Goal: Task Accomplishment & Management: Manage account settings

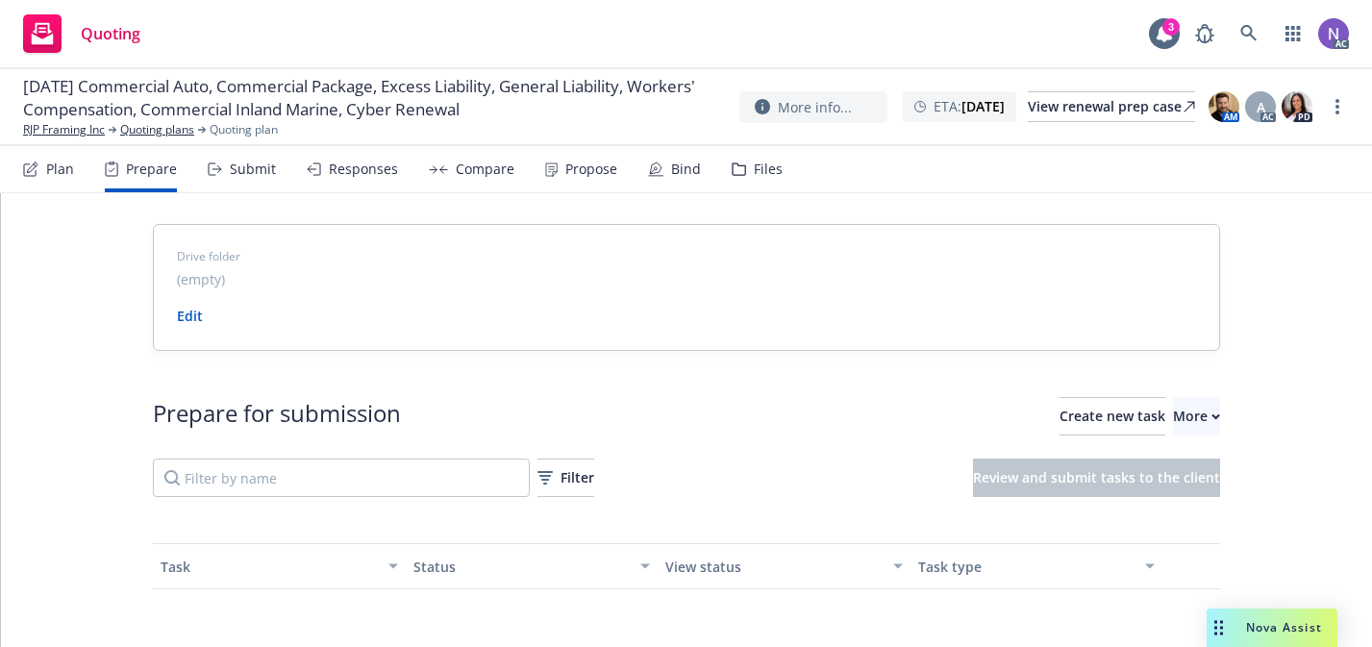
click at [758, 163] on div "Files" at bounding box center [768, 169] width 29 height 15
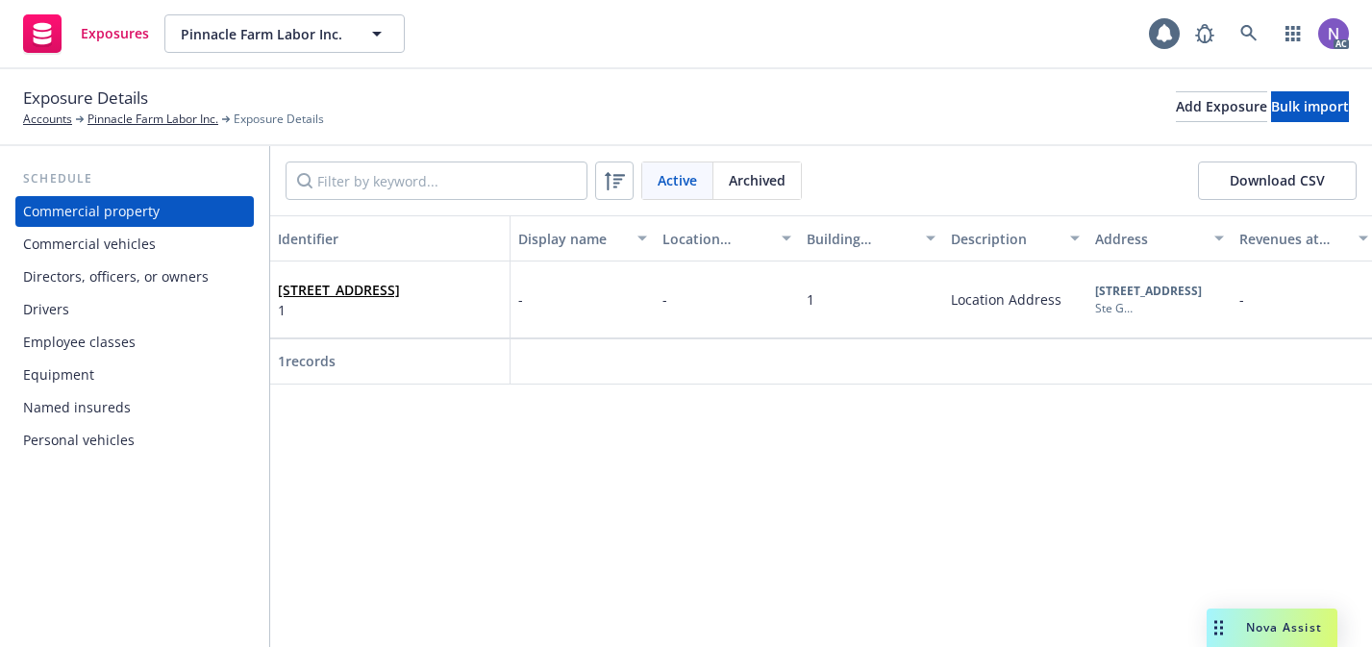
click at [184, 251] on div "Commercial vehicles" at bounding box center [134, 244] width 223 height 31
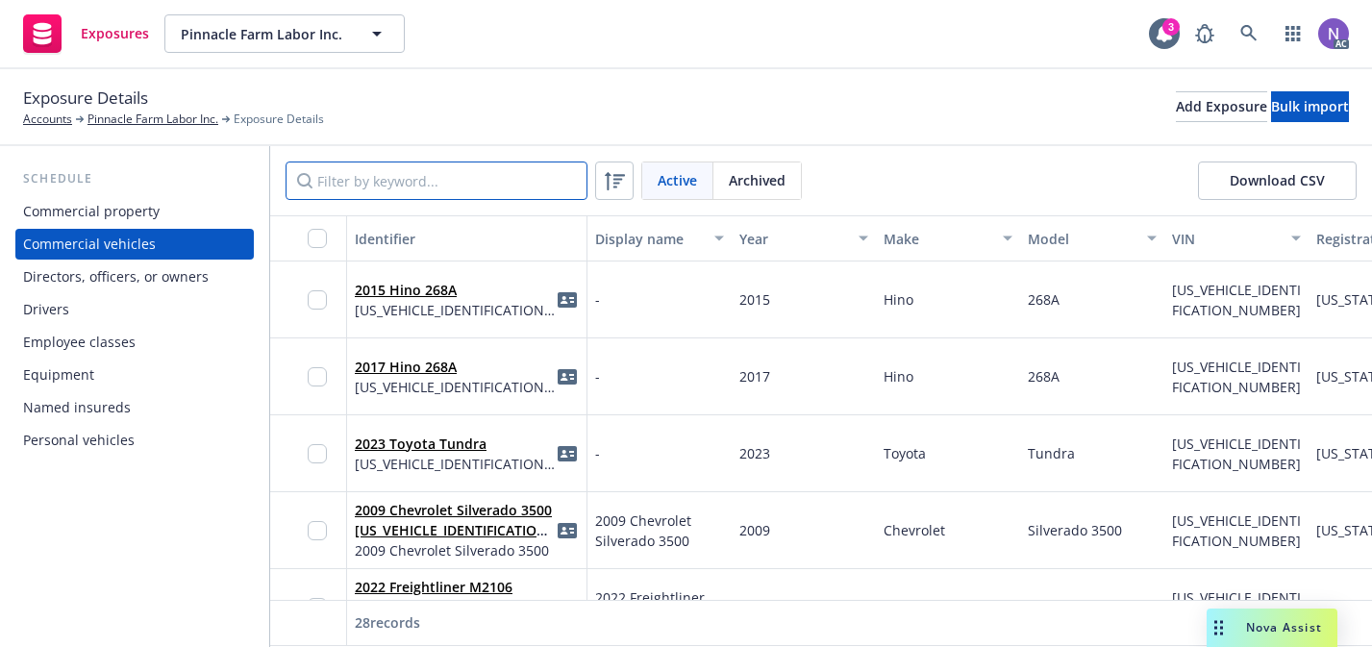
click at [404, 179] on input "Filter by keyword..." at bounding box center [437, 181] width 302 height 38
paste input "[US_VEHICLE_IDENTIFICATION_NUMBER]"
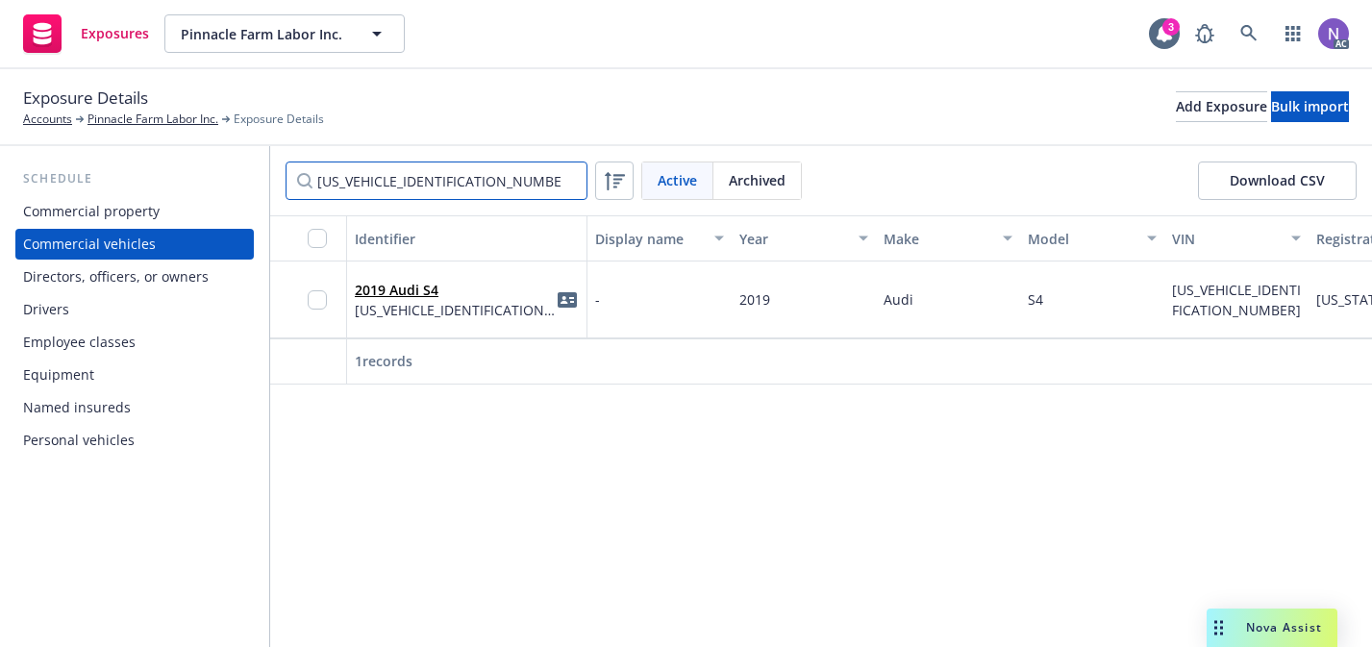
type input "[US_VEHICLE_IDENTIFICATION_NUMBER]"
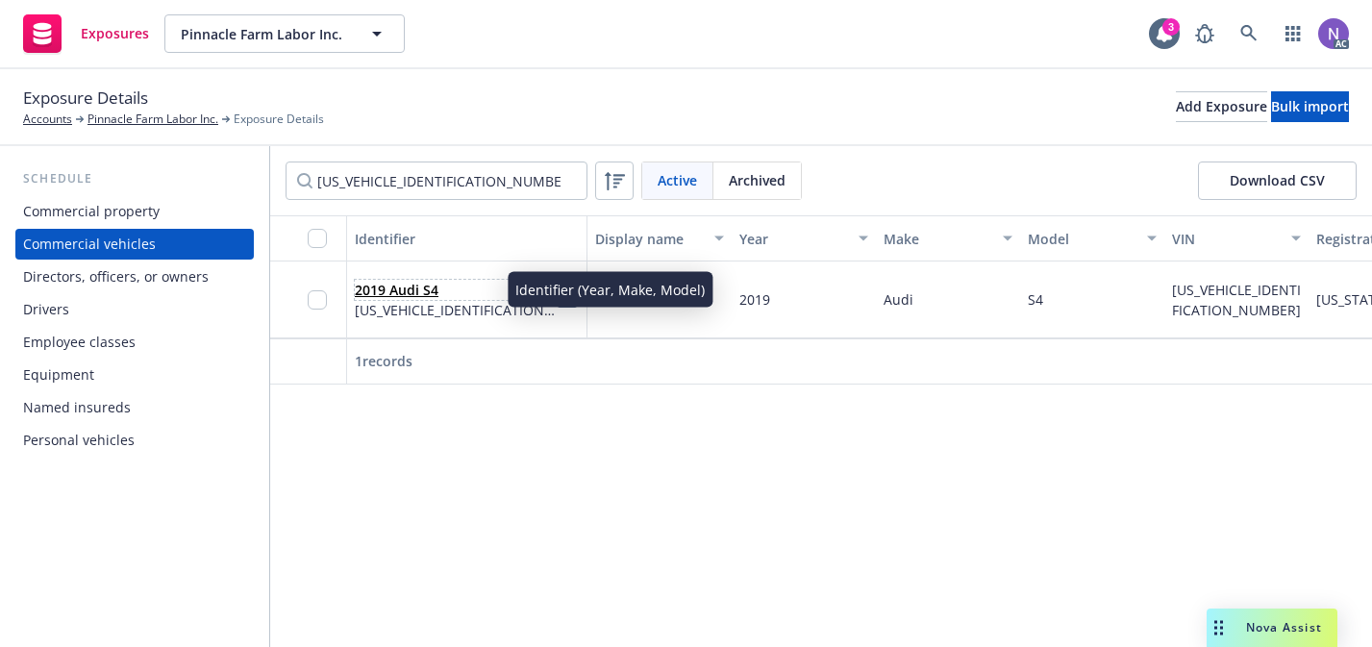
click at [374, 286] on link "2019 Audi S4" at bounding box center [397, 290] width 84 height 18
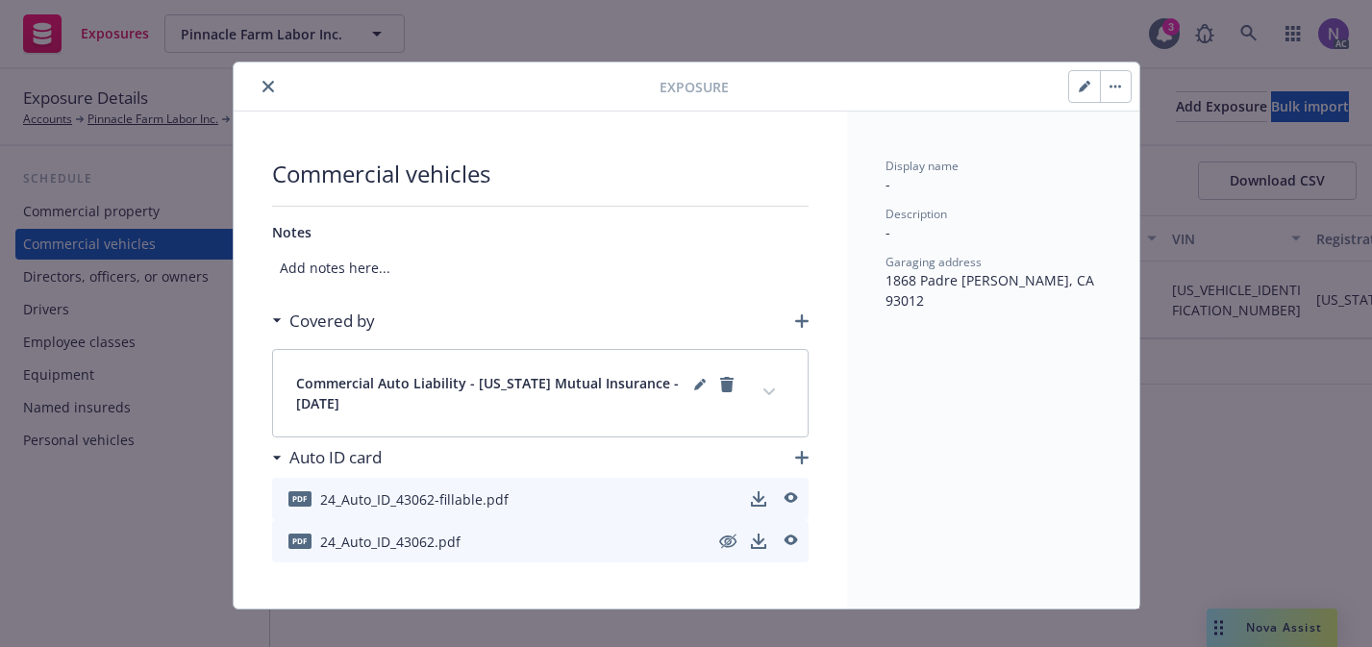
click at [1092, 85] on button "button" at bounding box center [1084, 86] width 31 height 31
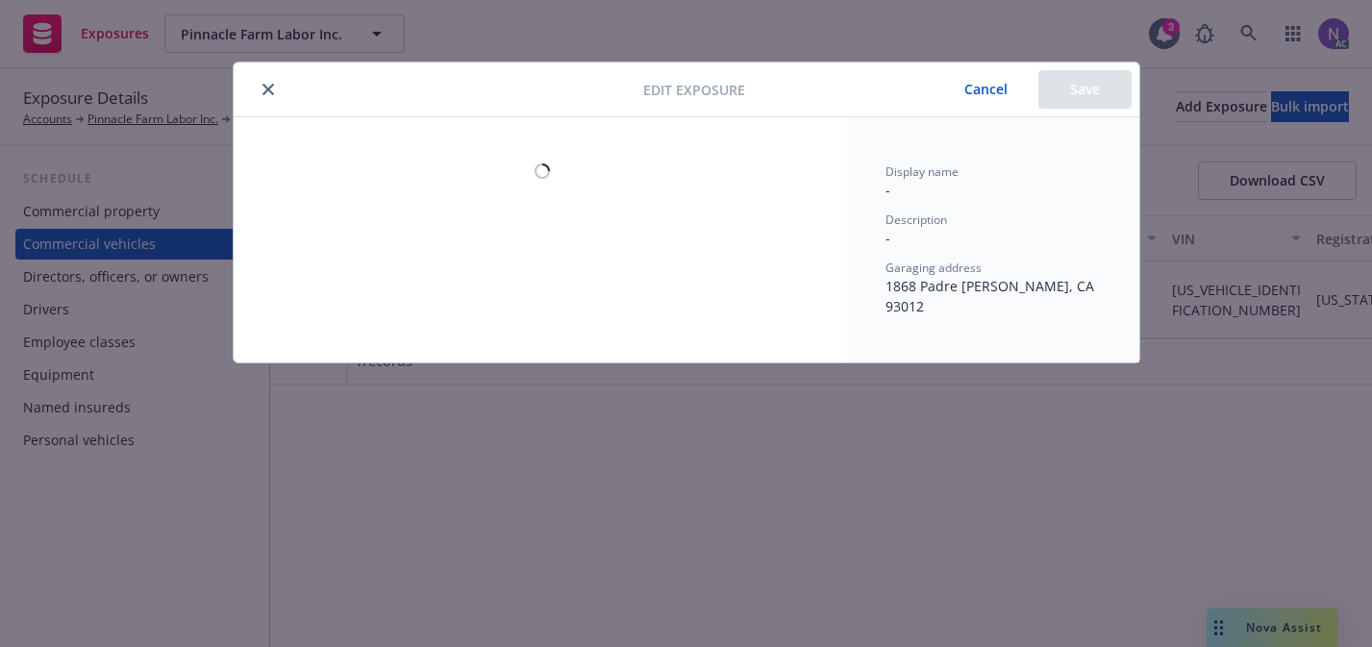
select select "CA"
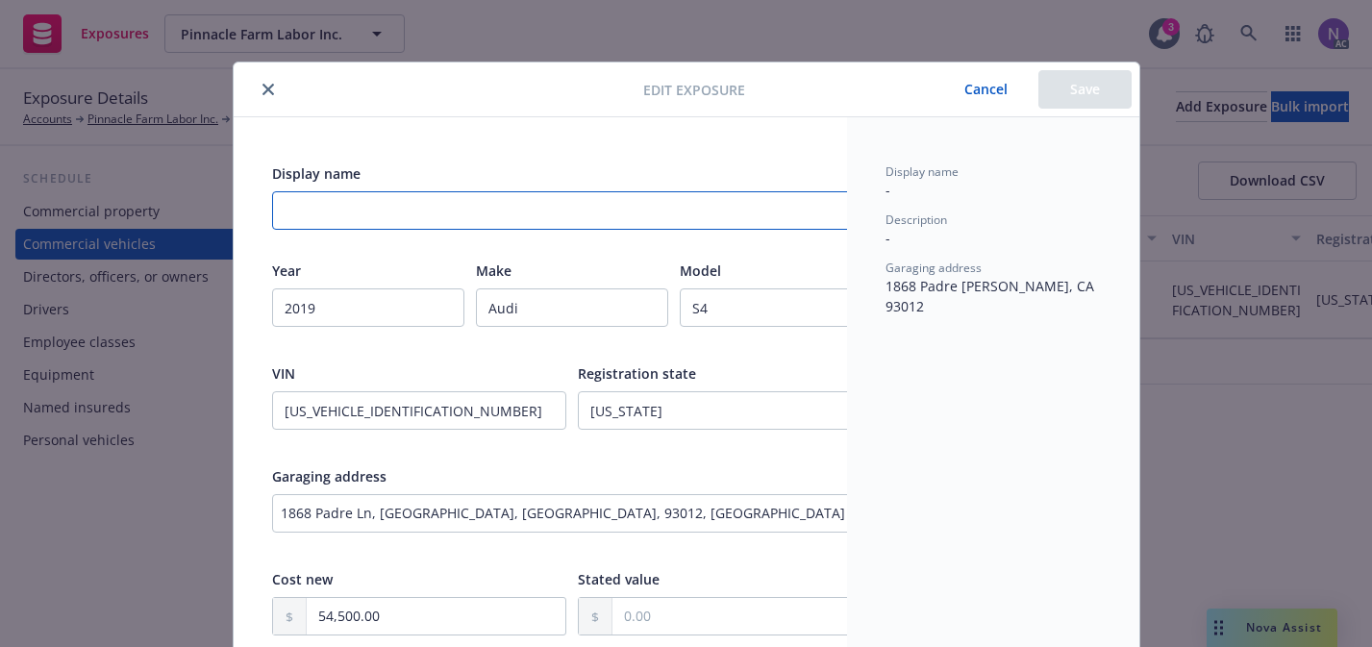
click at [582, 208] on input "Display name" at bounding box center [572, 210] width 601 height 38
type input "Removed: [DATE]"
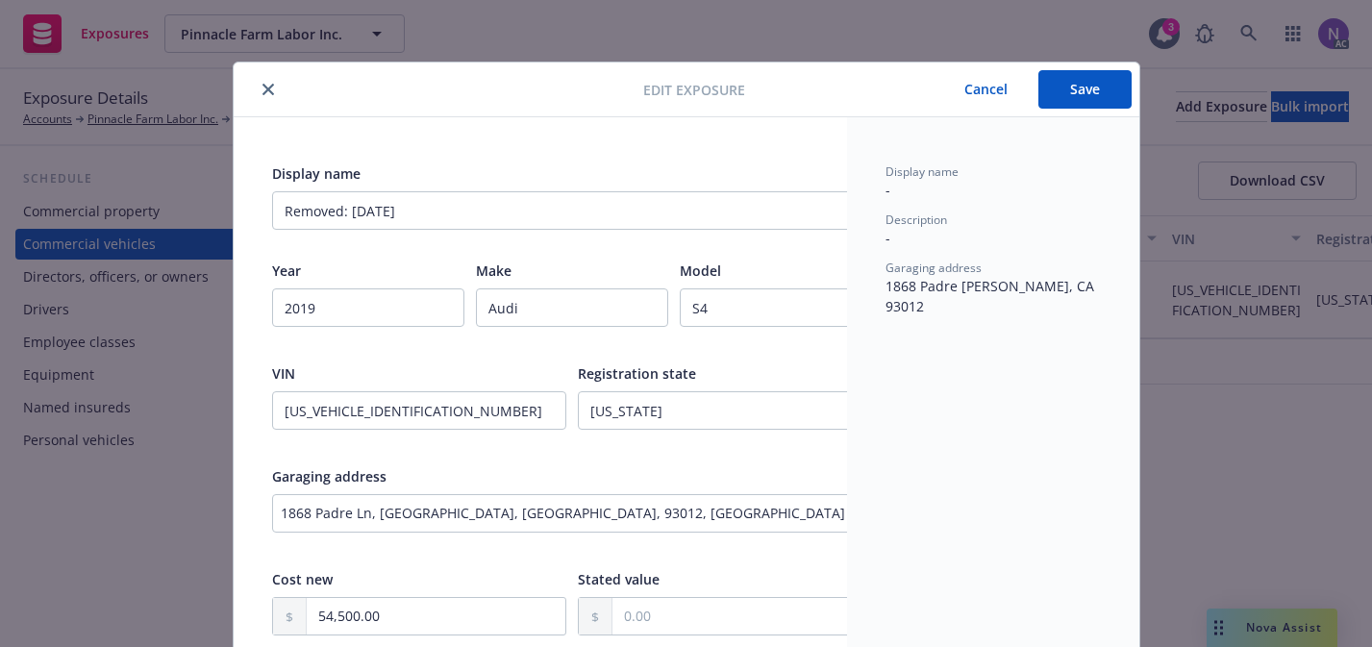
click at [1083, 94] on button "Save" at bounding box center [1085, 89] width 93 height 38
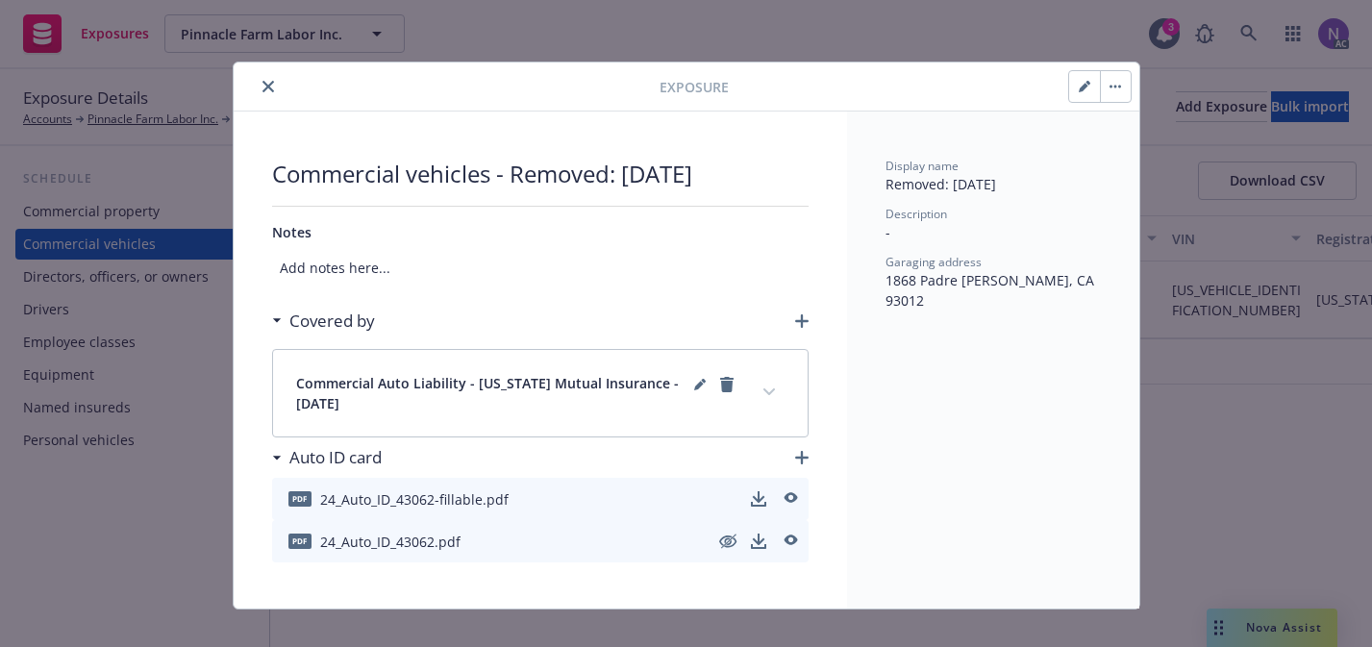
click at [783, 394] on button "expand content" at bounding box center [769, 392] width 31 height 31
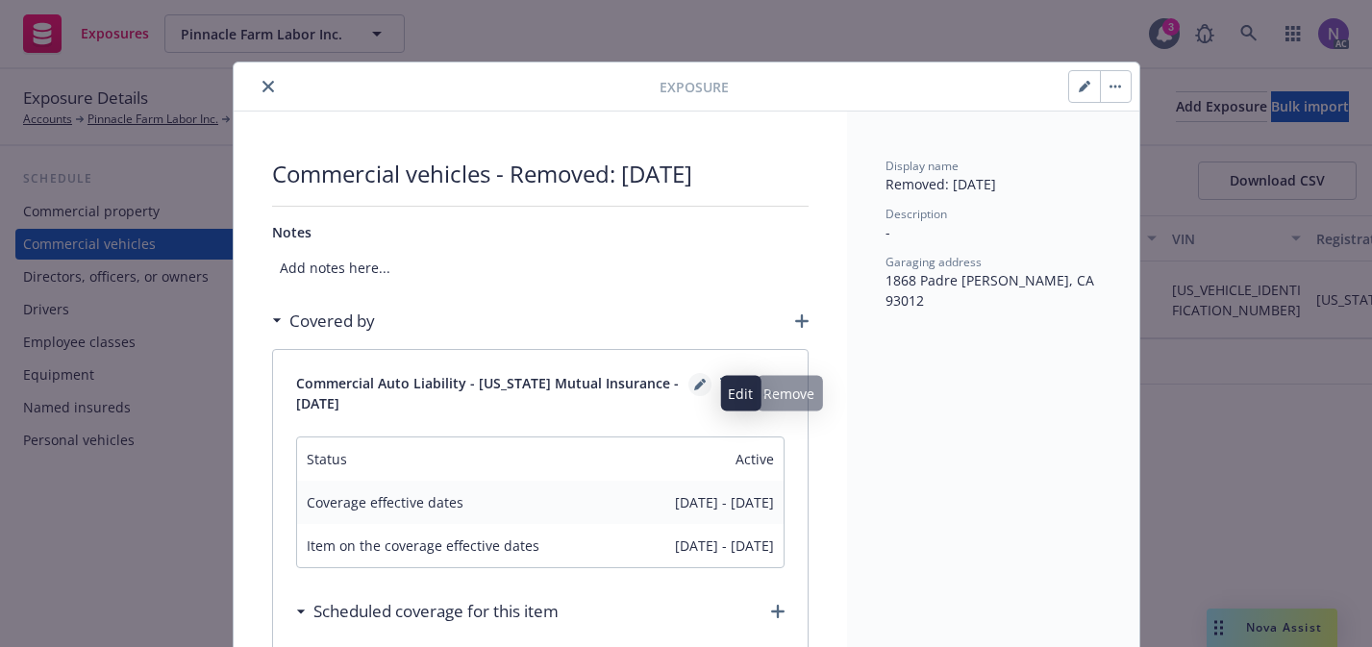
click at [696, 382] on icon "editPencil" at bounding box center [700, 385] width 12 height 12
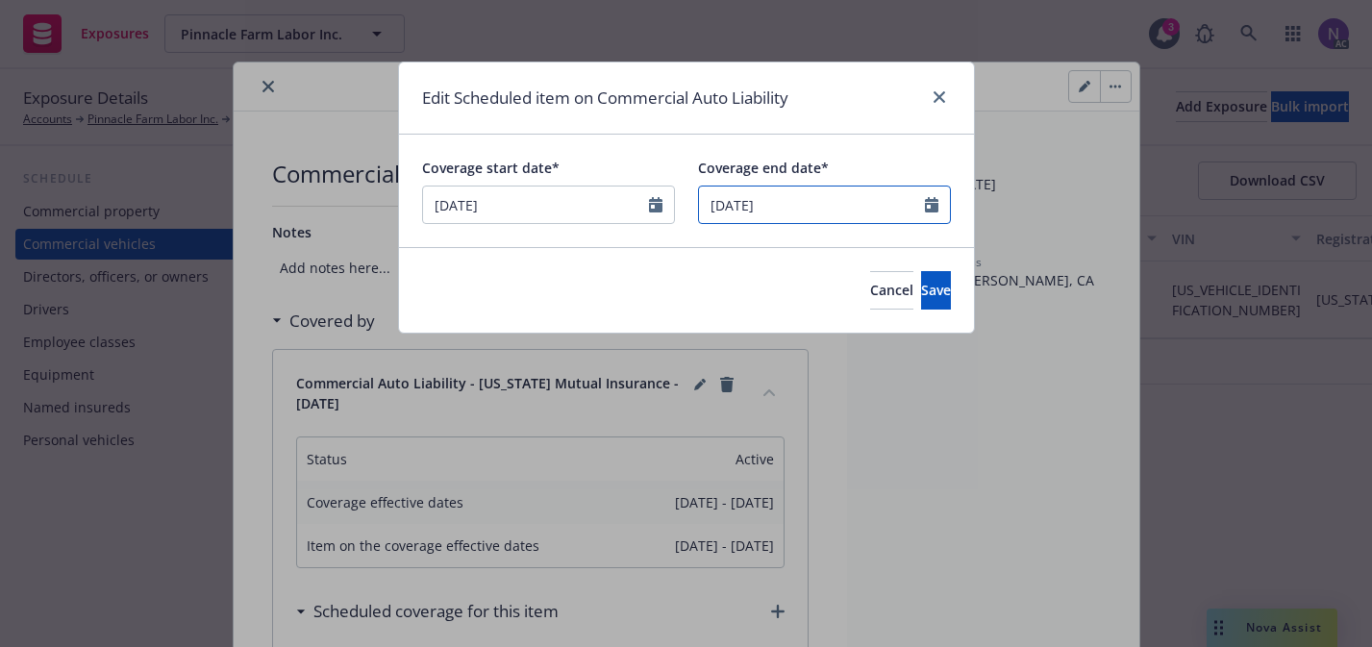
click at [939, 206] on input "12/07/2025" at bounding box center [824, 205] width 253 height 38
select select "December"
select select "2025"
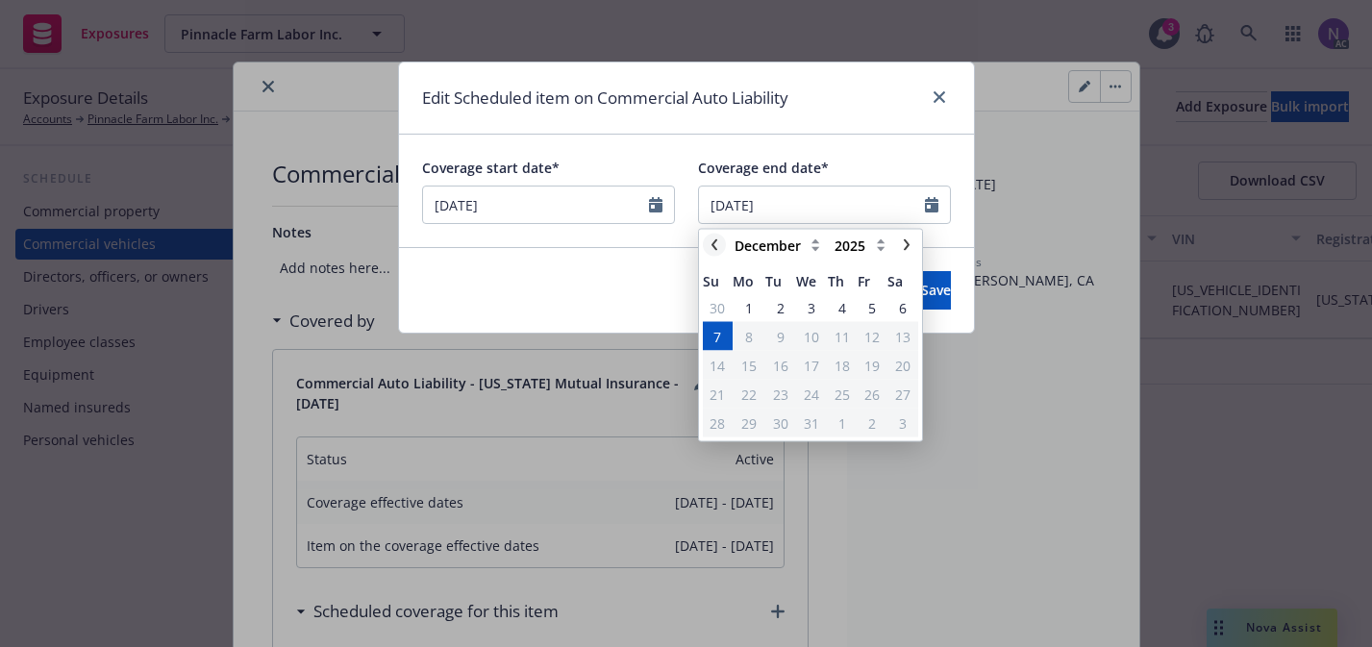
click at [720, 250] on link "chevronLeft" at bounding box center [714, 245] width 23 height 23
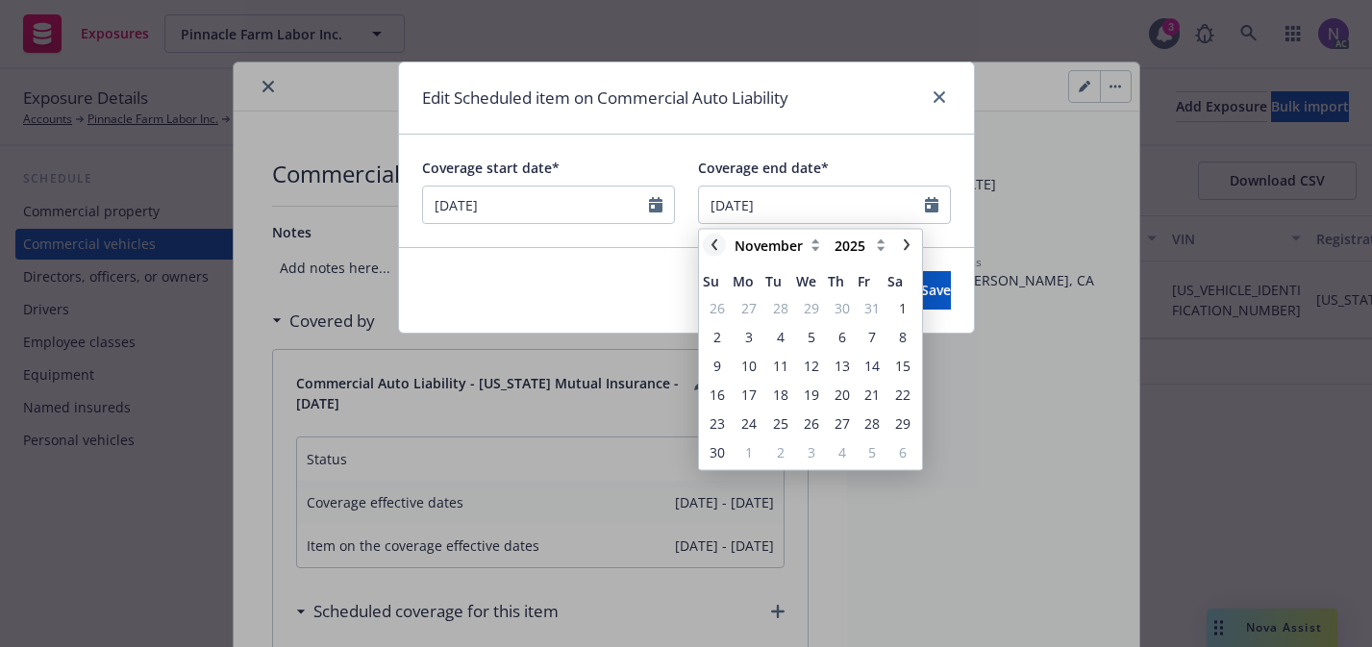
click at [720, 250] on link "chevronLeft" at bounding box center [714, 245] width 23 height 23
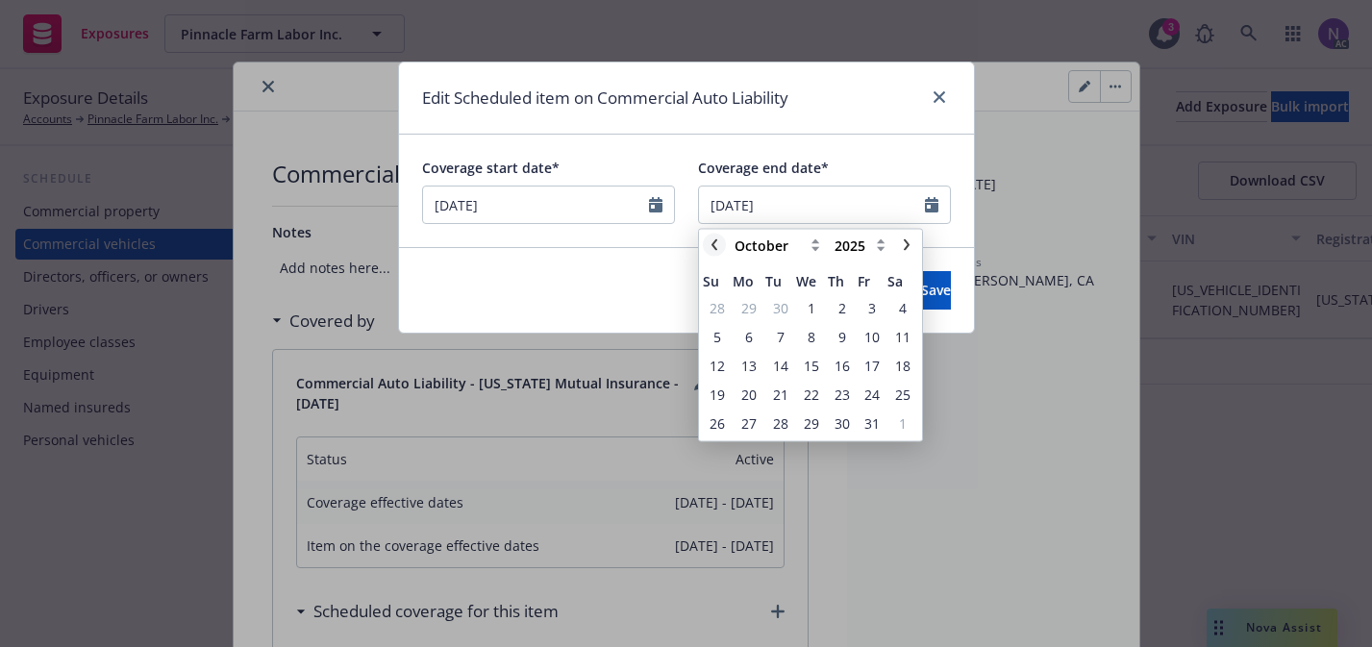
click at [720, 250] on link "chevronLeft" at bounding box center [714, 245] width 23 height 23
select select "September"
click at [872, 392] on span "26" at bounding box center [872, 394] width 15 height 20
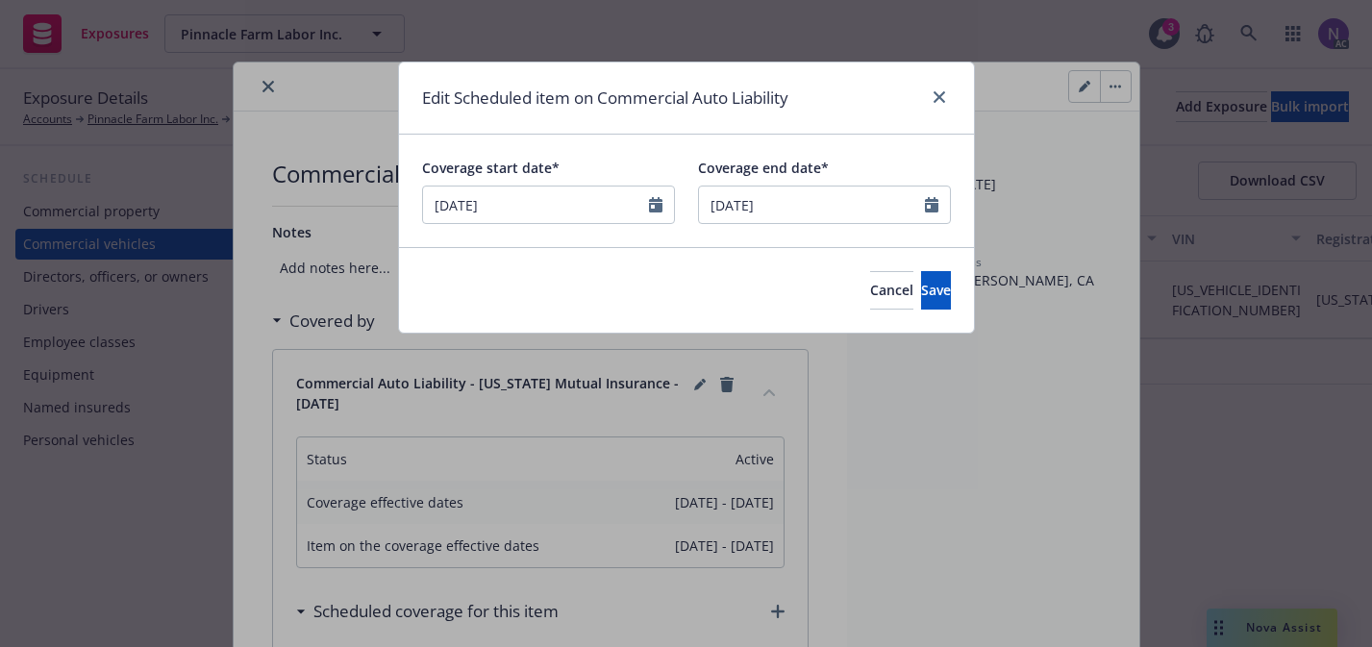
type input "09/26/2025"
click at [921, 290] on span "Save" at bounding box center [936, 290] width 30 height 18
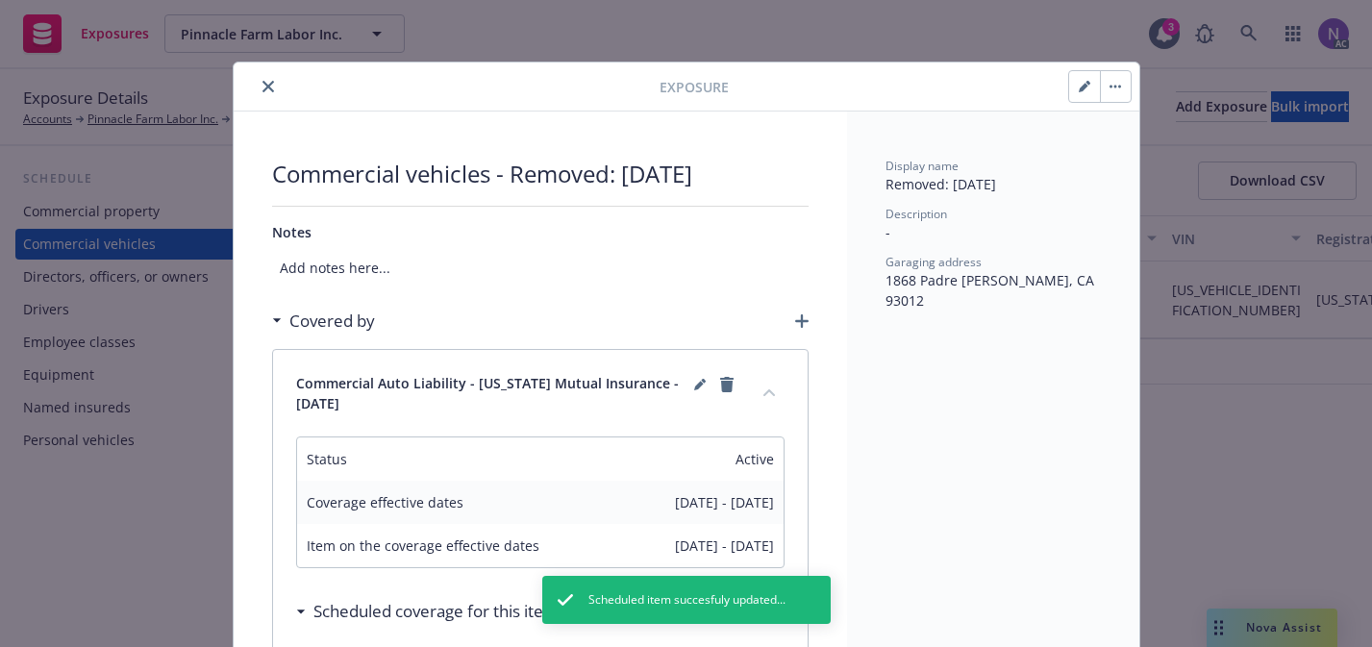
click at [1116, 93] on button "button" at bounding box center [1115, 86] width 31 height 31
click at [1121, 140] on link "Archive" at bounding box center [1156, 139] width 110 height 38
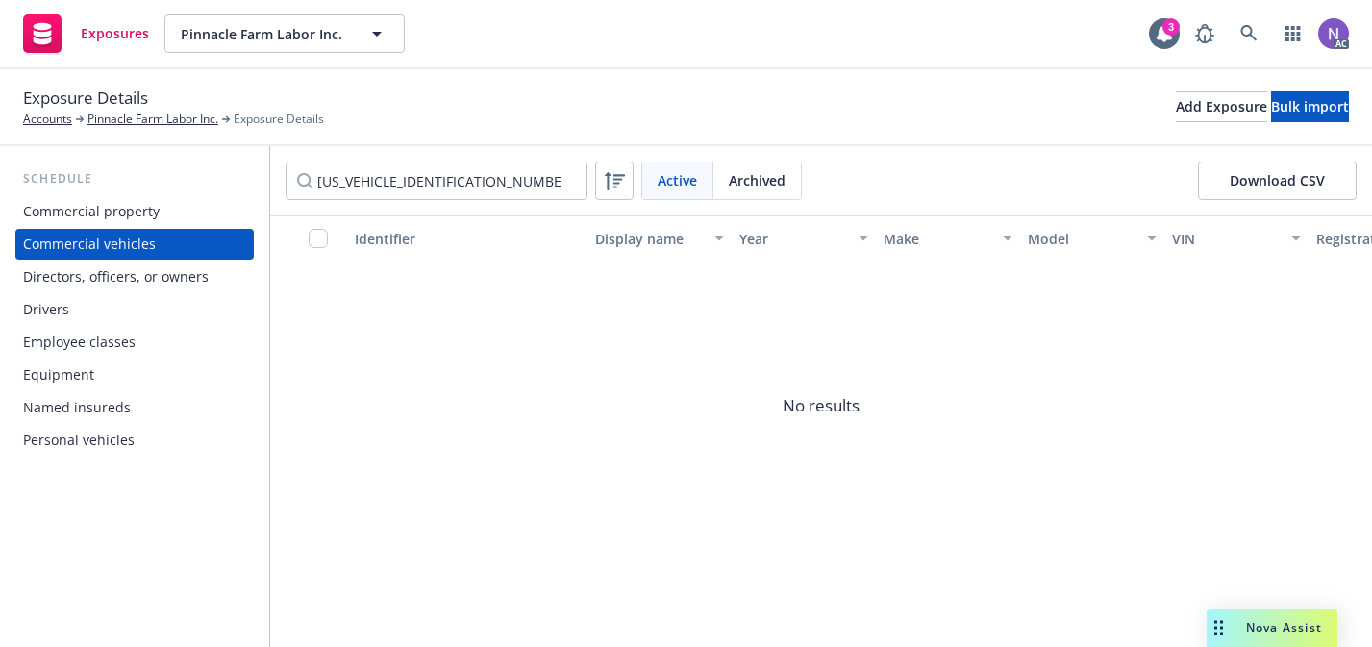
click at [765, 170] on span "Archived" at bounding box center [757, 180] width 57 height 20
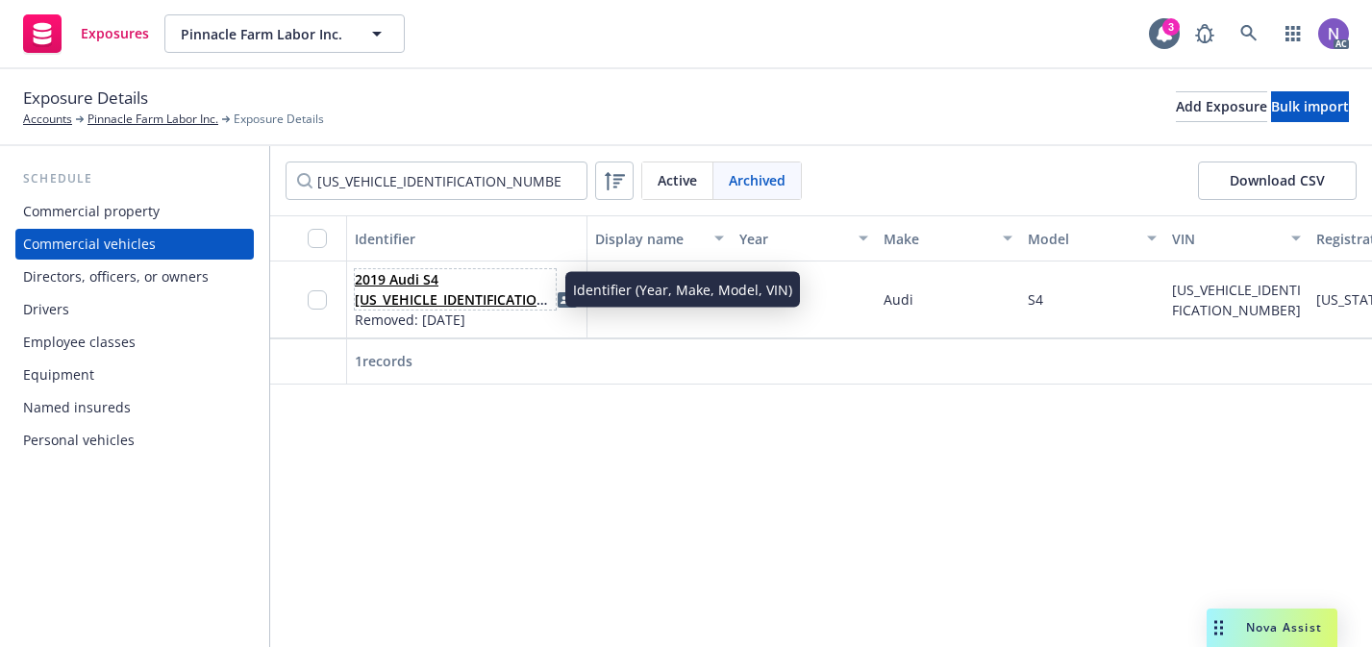
click at [413, 283] on link "2019 Audi S4 WAUB4AF45KA043062" at bounding box center [454, 299] width 198 height 59
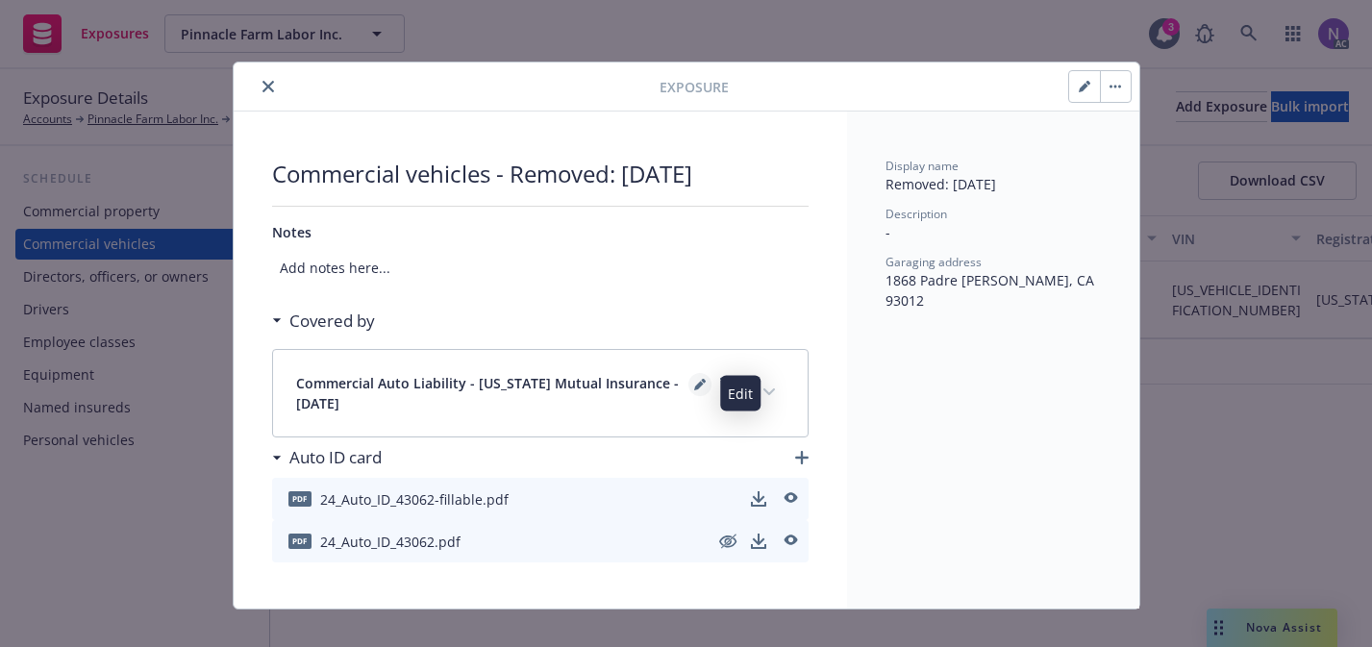
click at [706, 380] on link "editPencil" at bounding box center [700, 384] width 23 height 23
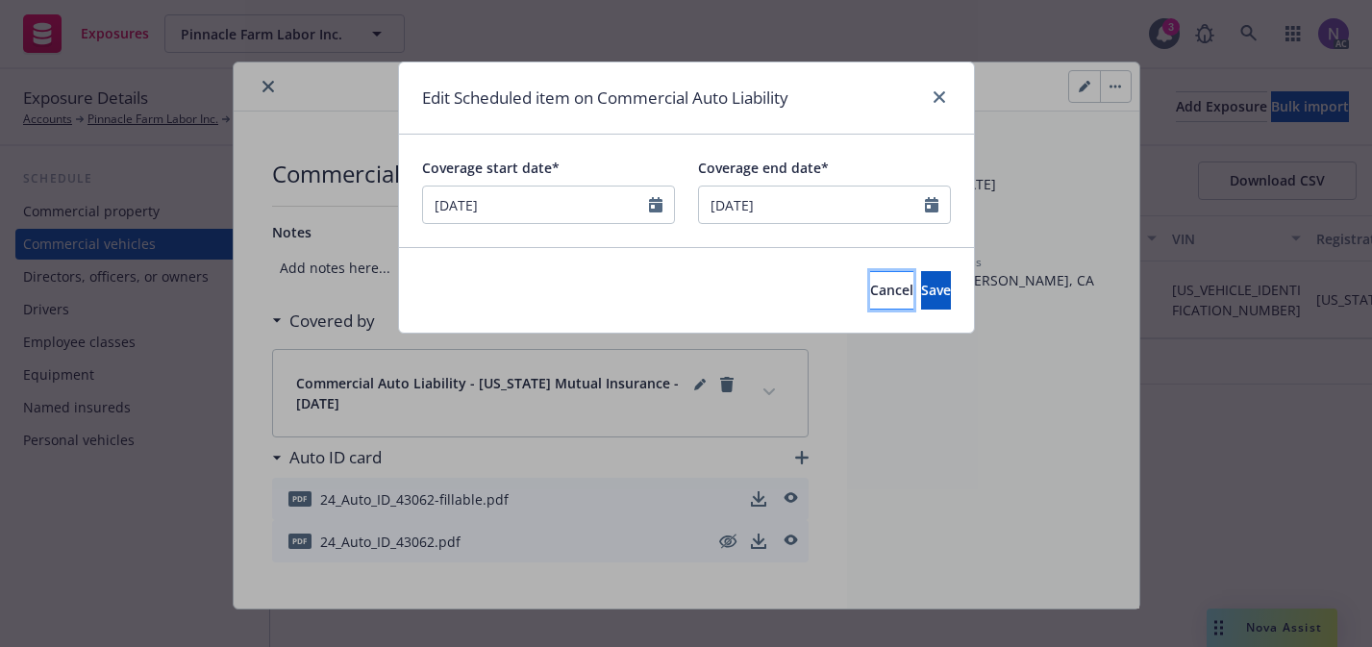
click at [870, 293] on span "Cancel" at bounding box center [891, 290] width 43 height 18
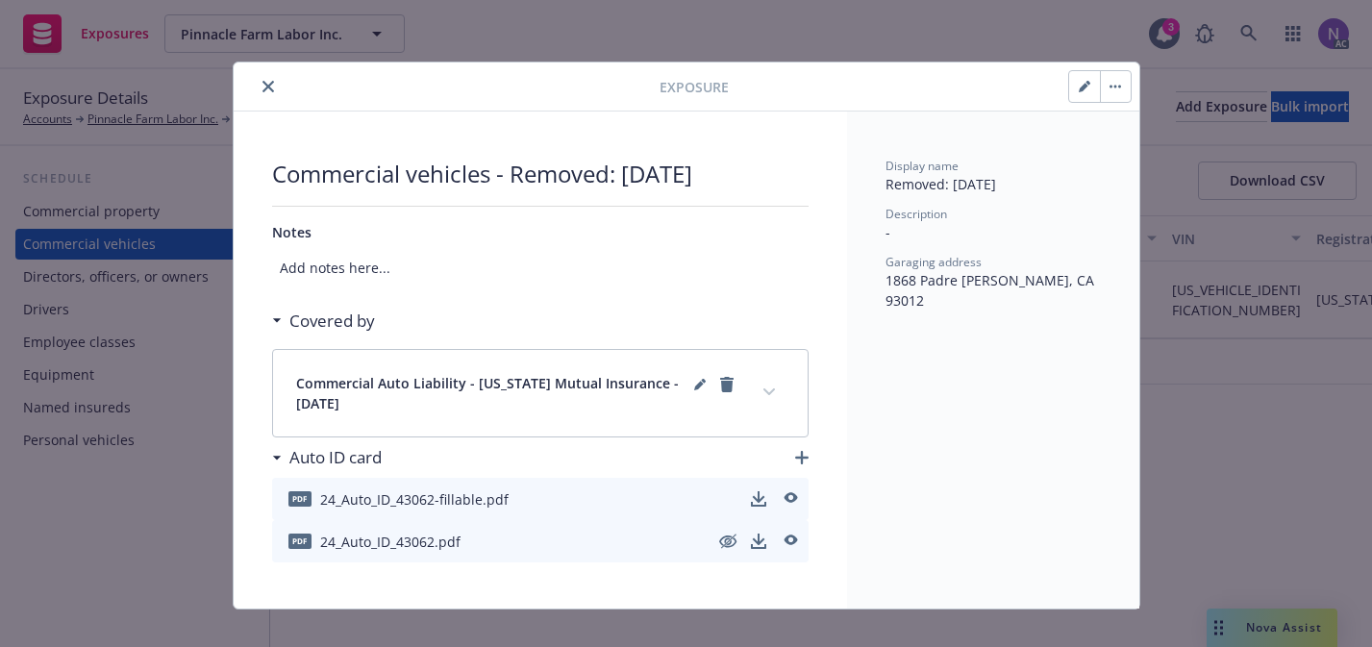
click at [271, 87] on icon "close" at bounding box center [269, 87] width 12 height 12
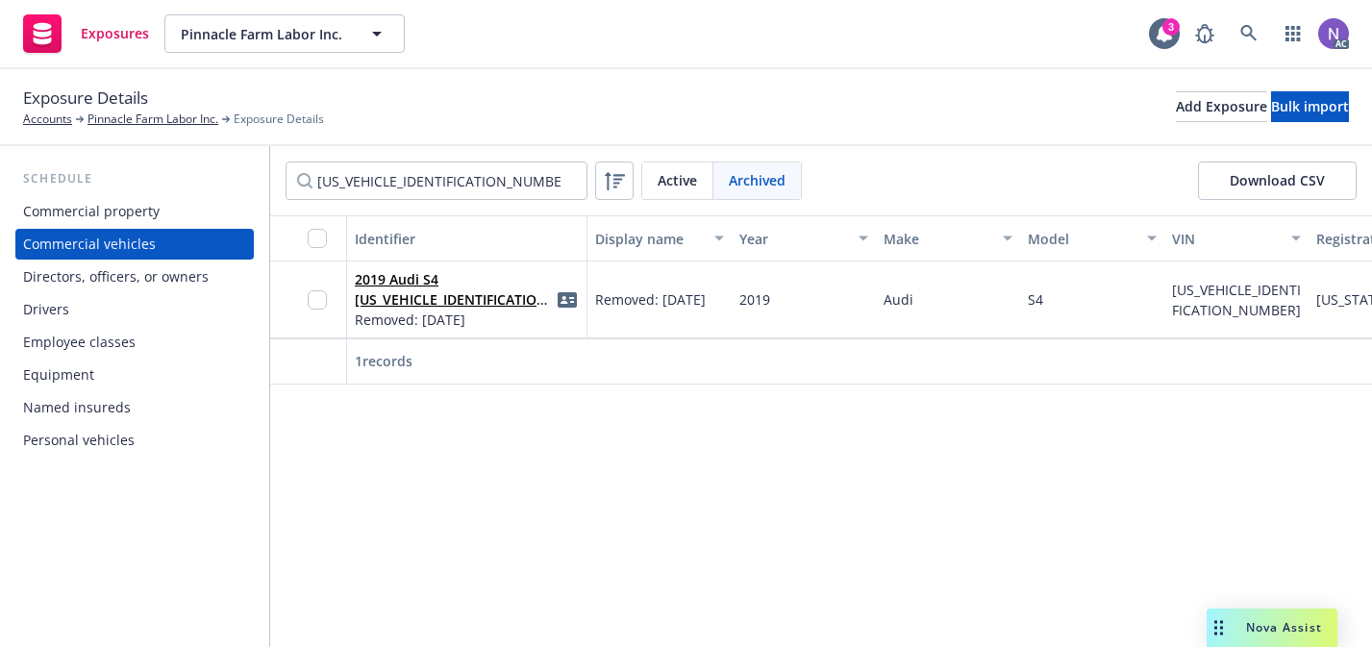
click at [694, 177] on span "Active" at bounding box center [677, 180] width 39 height 20
